Goal: Communication & Community: Answer question/provide support

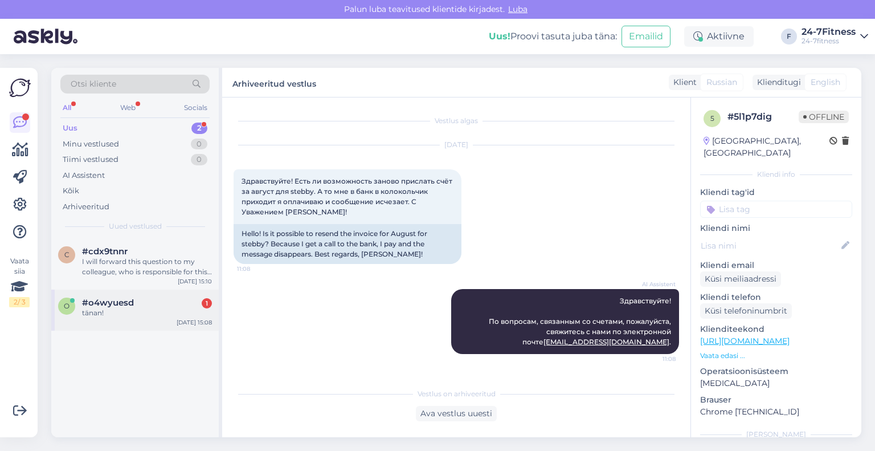
click at [124, 311] on div "tänan!" at bounding box center [147, 313] width 130 height 10
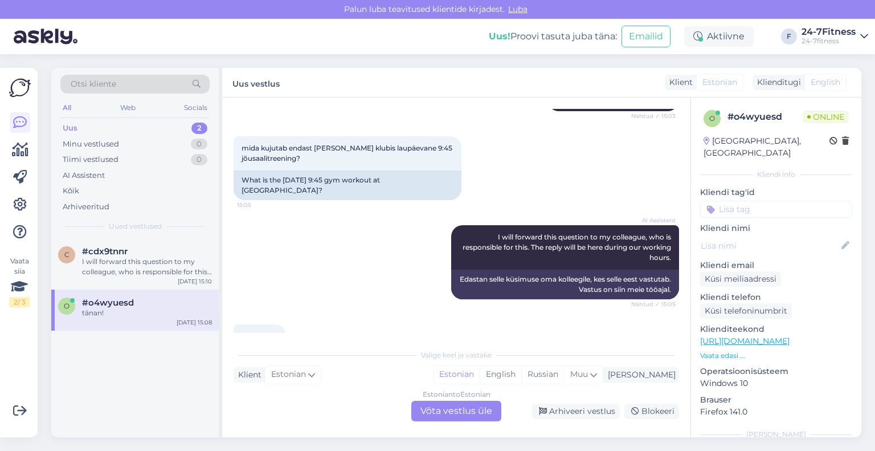
scroll to position [130, 0]
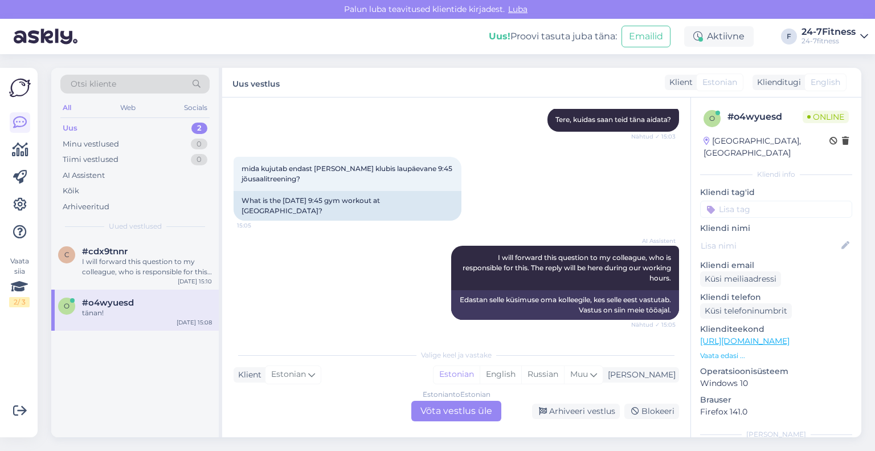
click at [444, 405] on div "Estonian to Estonian Võta vestlus üle" at bounding box center [456, 410] width 90 height 21
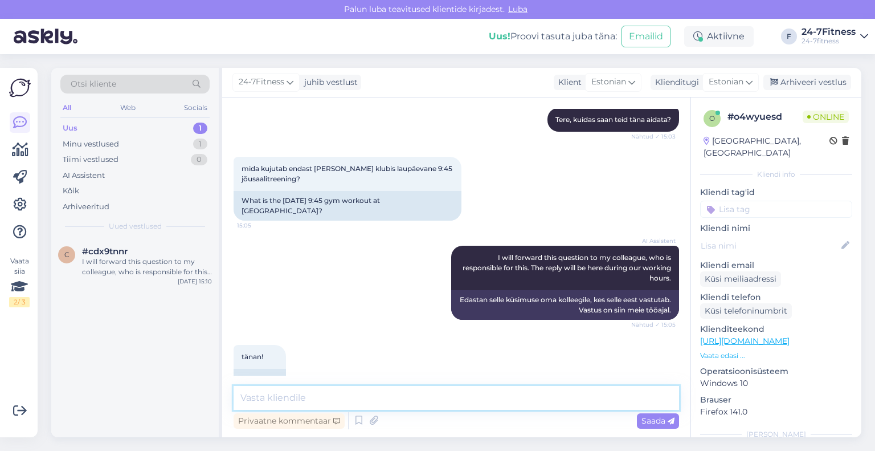
click at [444, 397] on textarea at bounding box center [456, 398] width 445 height 24
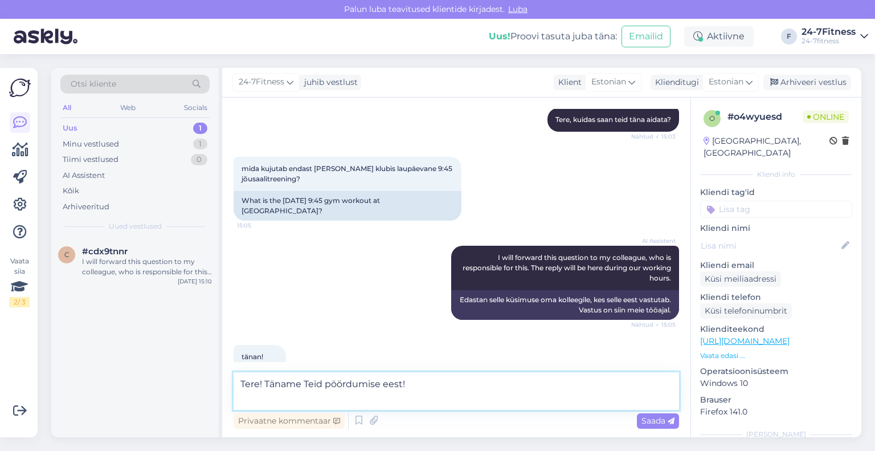
paste textarea "Jõusaalitreening on treening jõusaalis,mis keskendub ennekõike keha vormimisele…"
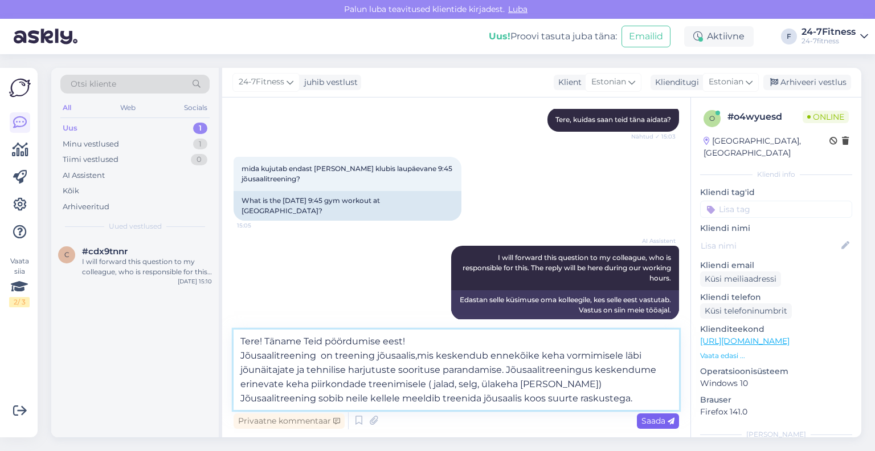
type textarea "Tere! Täname Teid pöördumise eest! Jõusaalitreening on treening jõusaalis,mis k…"
click at [651, 422] on span "Saada" at bounding box center [657, 420] width 33 height 10
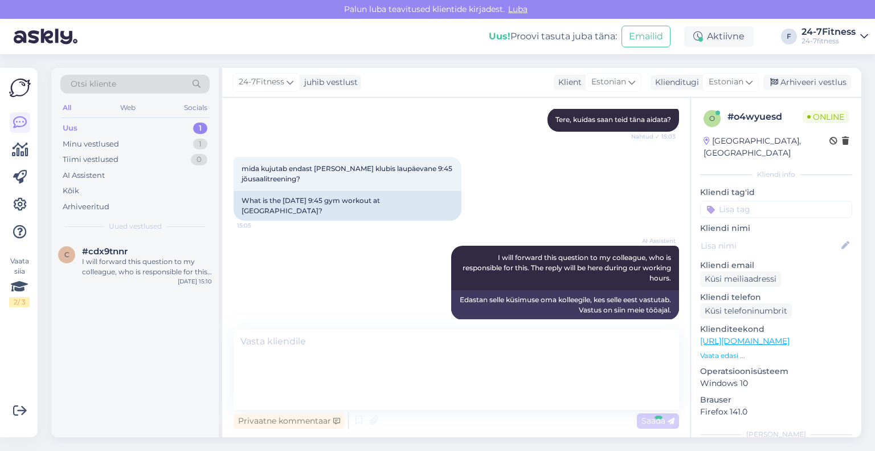
scroll to position [265, 0]
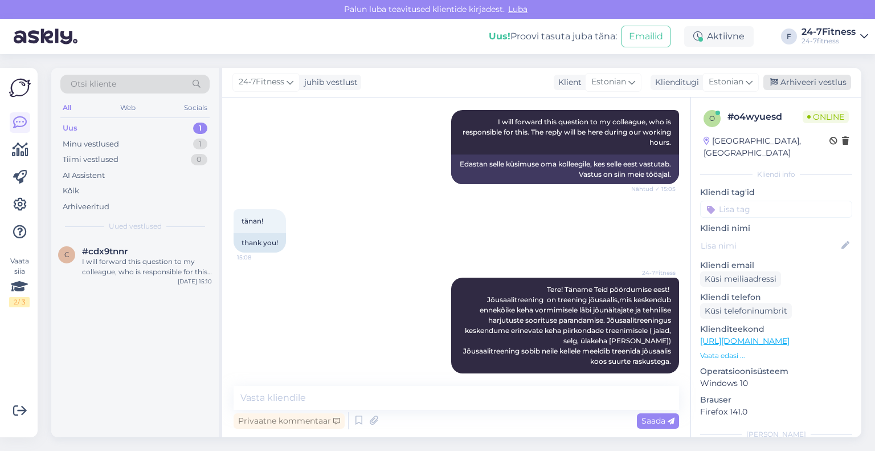
click at [795, 83] on div "Arhiveeri vestlus" at bounding box center [807, 82] width 88 height 15
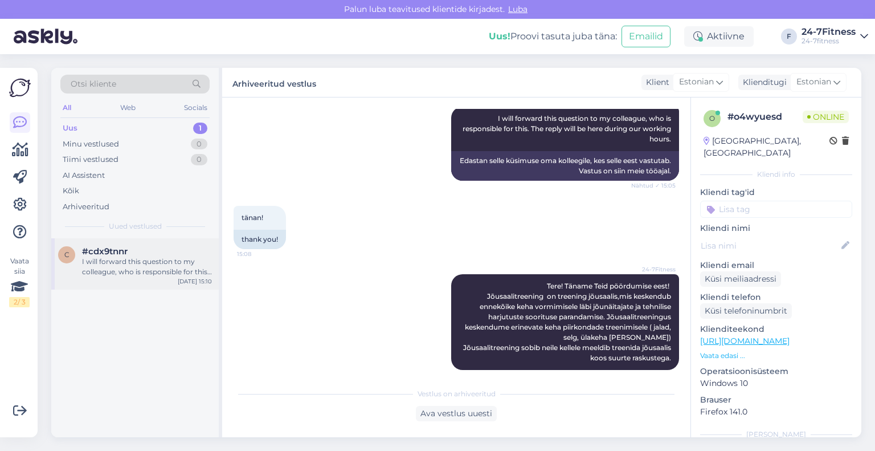
click at [139, 276] on div "c #cdx9tnnr I will forward this question to my colleague, who is responsible fo…" at bounding box center [134, 263] width 167 height 51
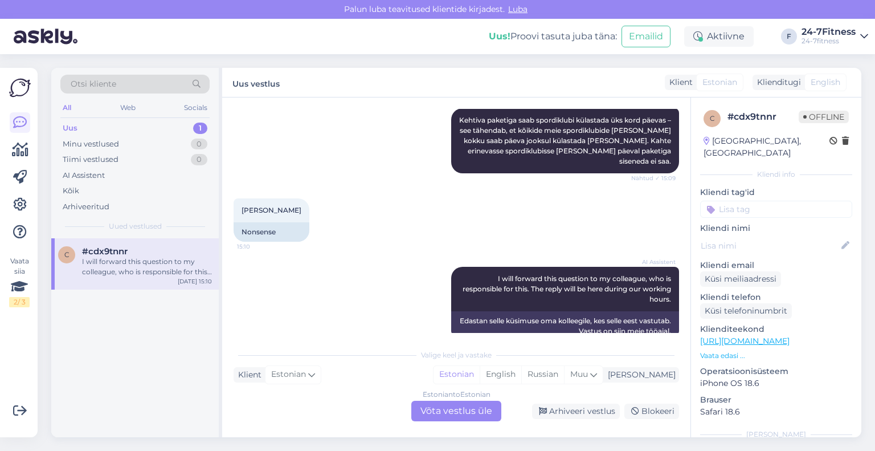
scroll to position [328, 0]
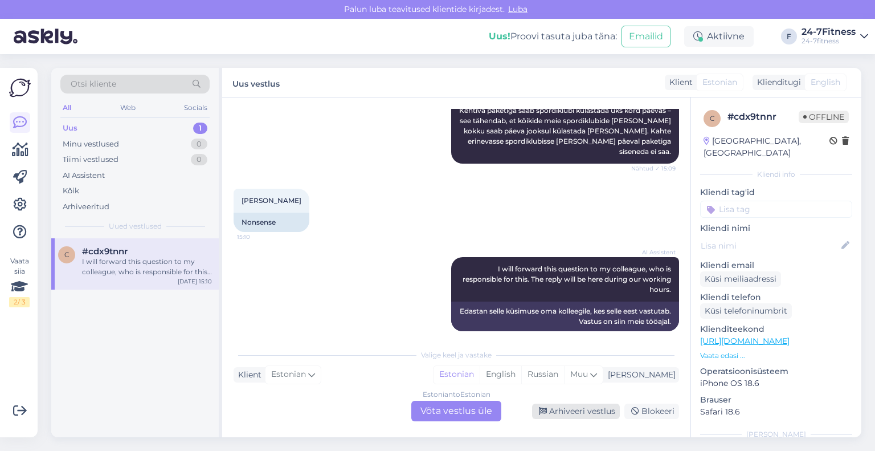
click at [578, 406] on div "Arhiveeri vestlus" at bounding box center [576, 410] width 88 height 15
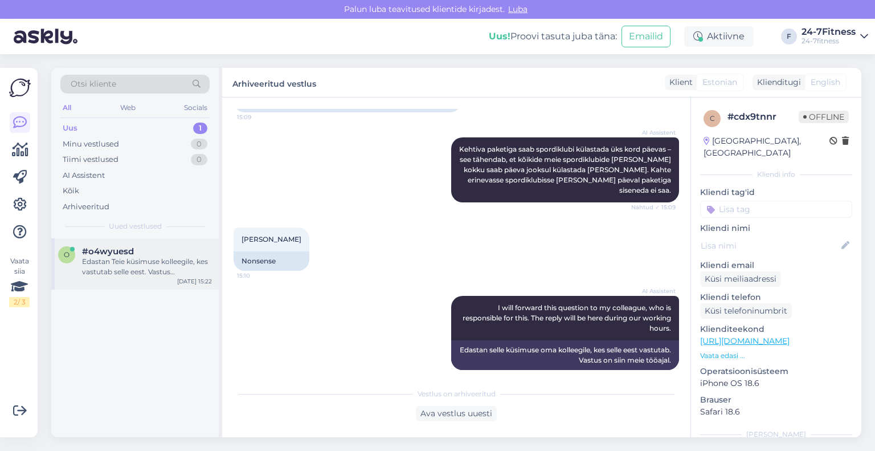
click at [154, 263] on div "Edastan Teie küsimuse kolleegile, kes vastutab selle eest. Vastus edastatakse T…" at bounding box center [147, 266] width 130 height 21
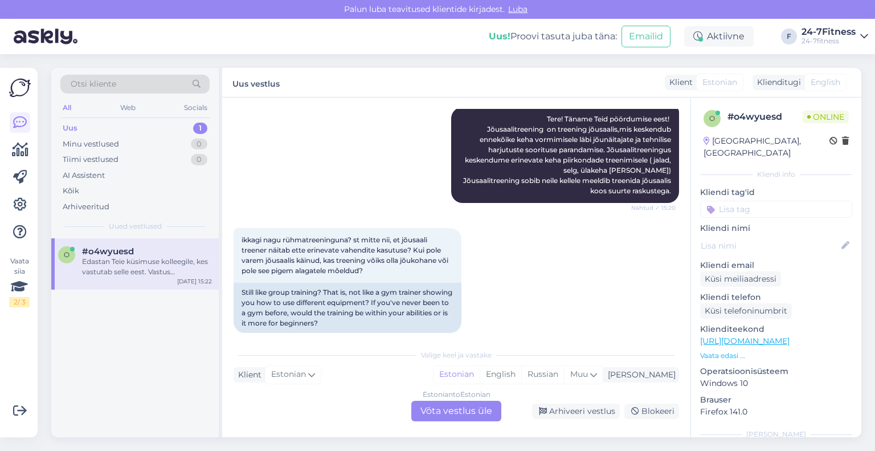
scroll to position [456, 0]
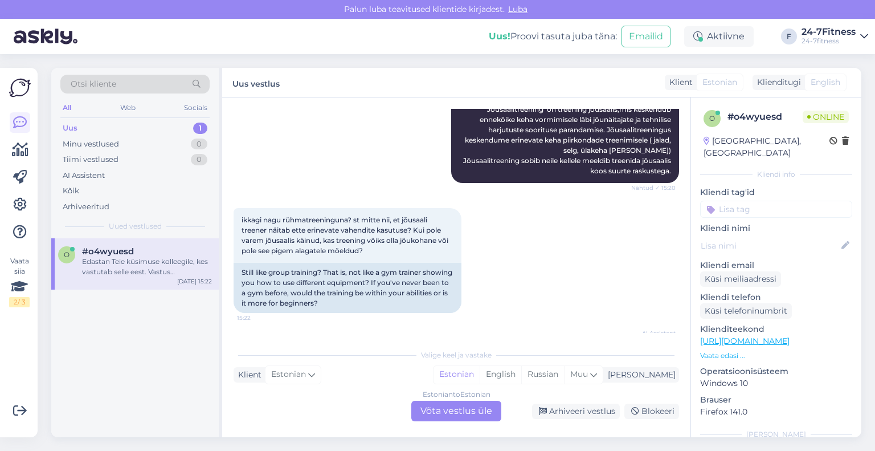
click at [474, 416] on div "Estonian to Estonian Võta vestlus üle" at bounding box center [456, 410] width 90 height 21
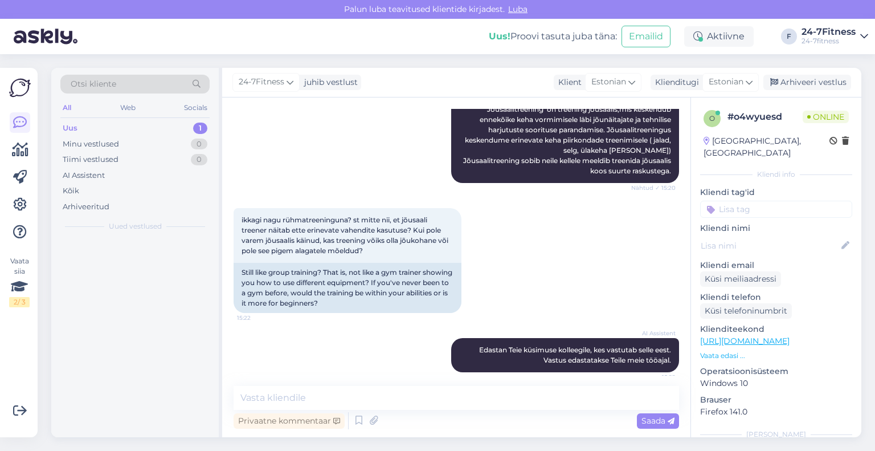
scroll to position [455, 0]
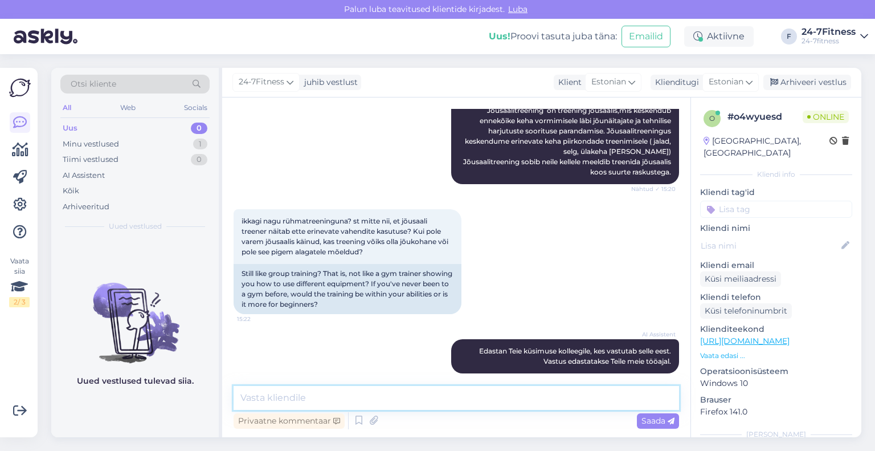
click at [427, 401] on textarea at bounding box center [456, 398] width 445 height 24
paste textarea "Tunniplaanis on antud treening märgitud sinisega. Selles treeningus tehakse pal…"
type textarea "Treening toimub grupi inimestega jõusaali alal. Tunniplaanis on antud treening …"
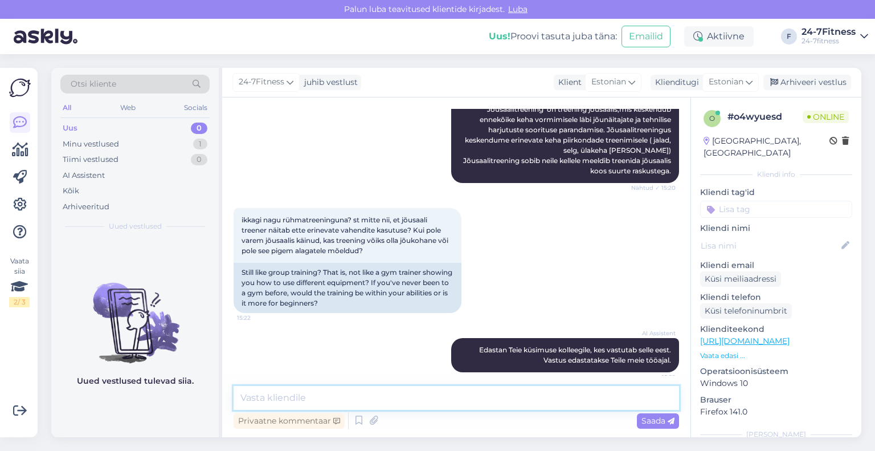
scroll to position [534, 0]
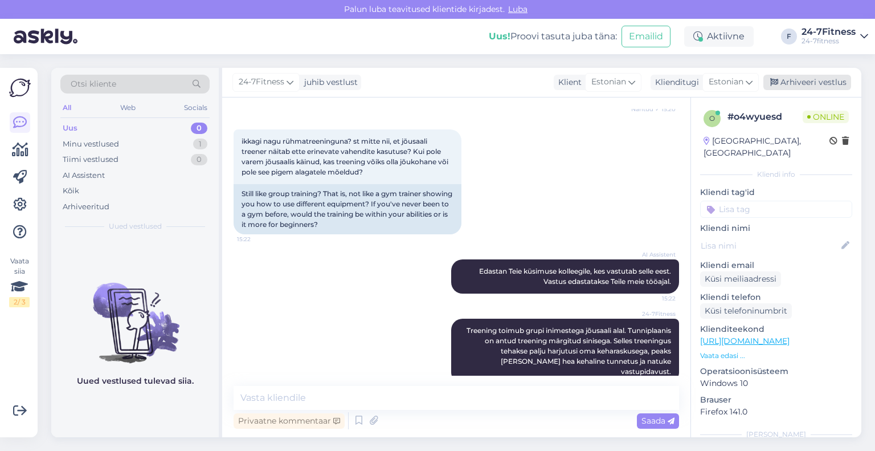
click at [773, 79] on icon at bounding box center [774, 83] width 8 height 8
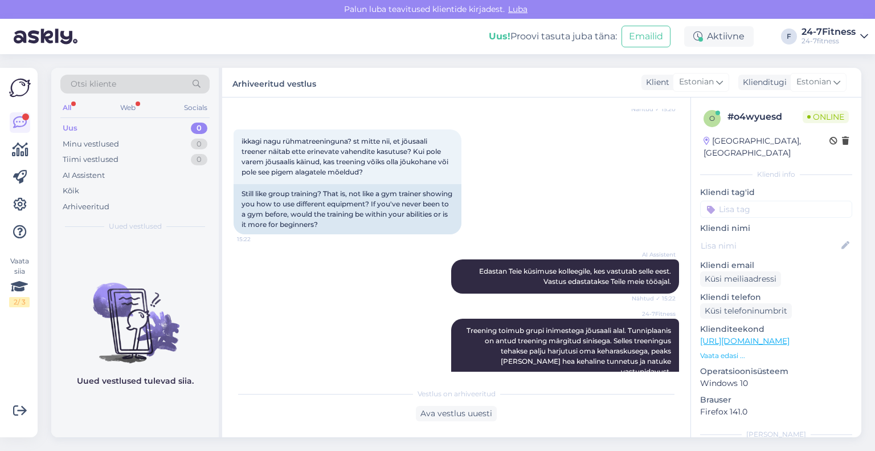
scroll to position [906, 0]
